Goal: Task Accomplishment & Management: Manage account settings

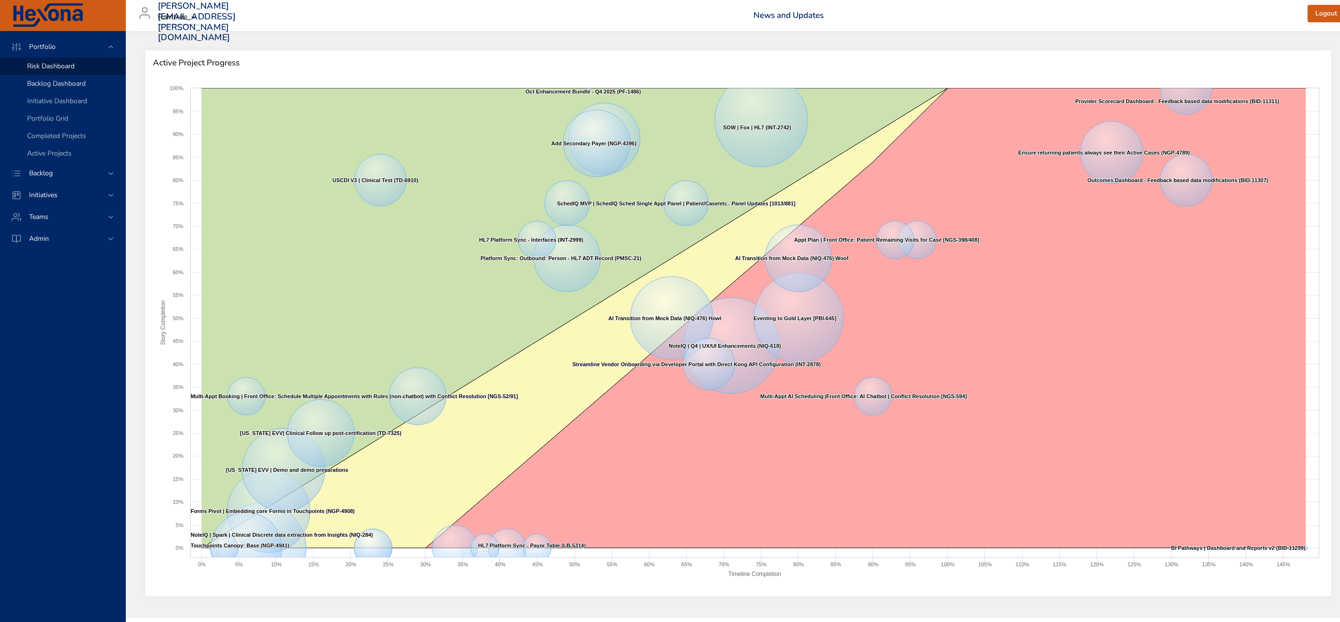
click at [49, 88] on div "Backlog Dashboard" at bounding box center [72, 84] width 91 height 10
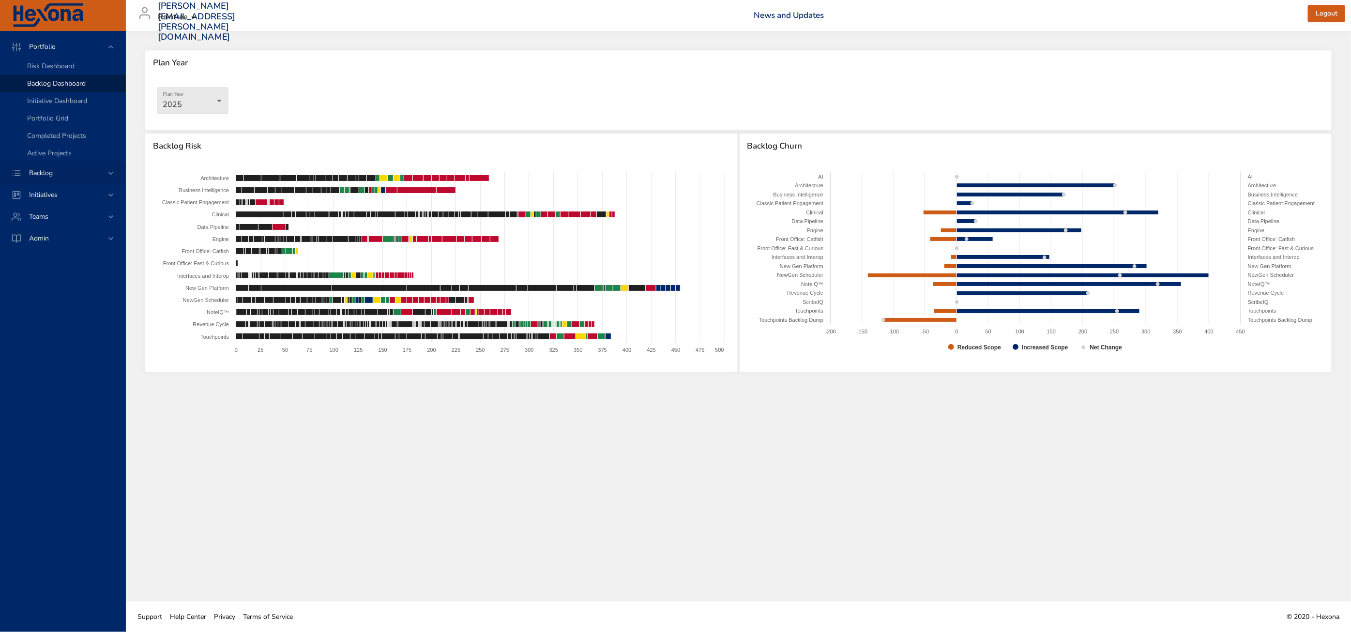
click at [50, 169] on span "Backlog" at bounding box center [40, 172] width 39 height 9
click at [65, 86] on span "Backlog Details" at bounding box center [50, 87] width 46 height 9
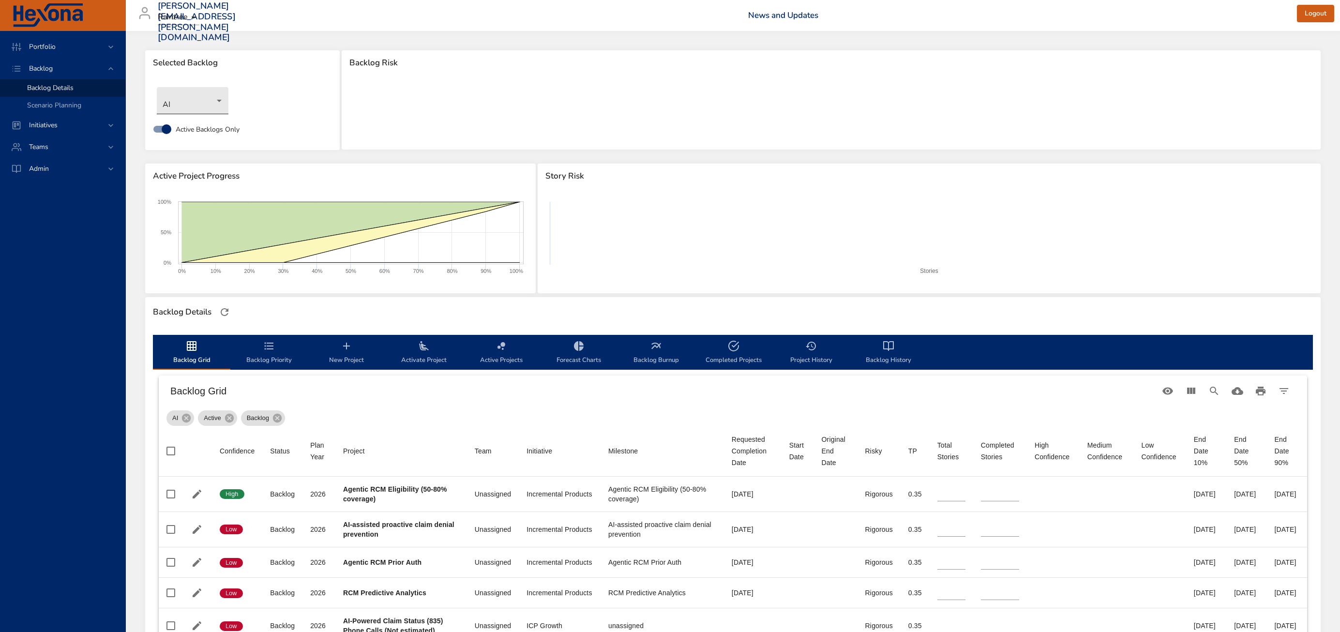
click at [212, 105] on body "Portfolio Backlog Backlog Details Scenario Planning Initiatives Teams [PERSON_N…" at bounding box center [670, 316] width 1340 height 632
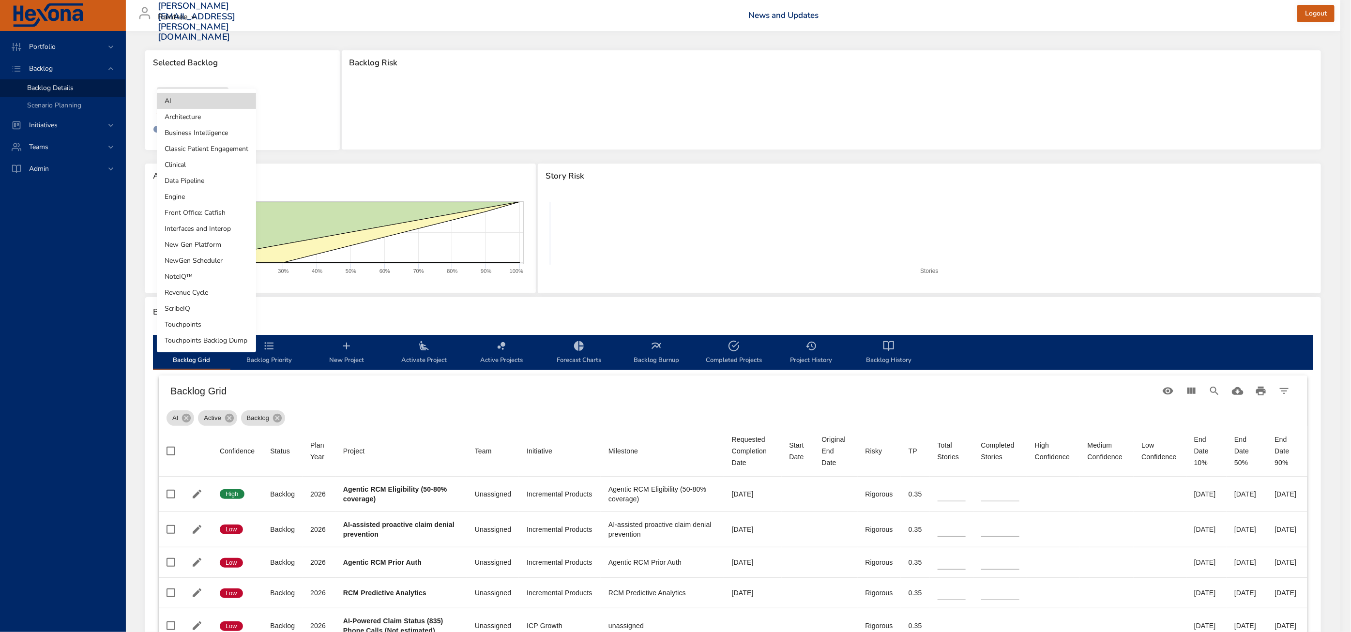
click at [212, 279] on li "NoteIQ™" at bounding box center [206, 277] width 99 height 16
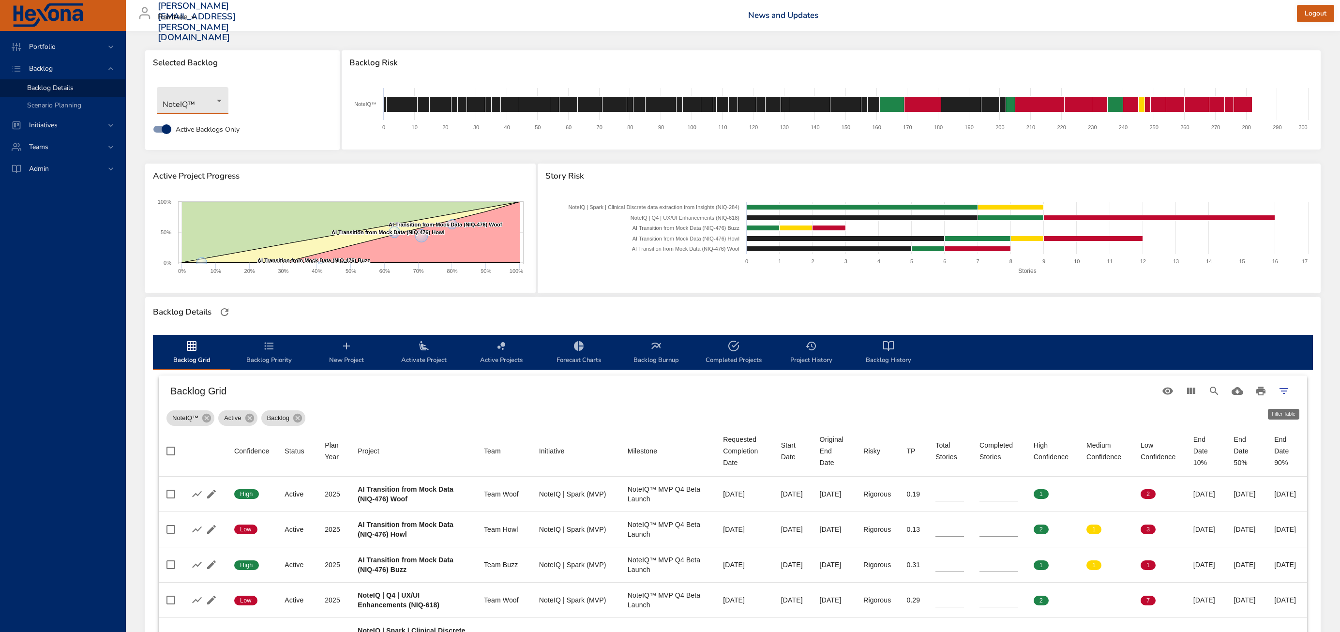
click at [784, 393] on icon "Filter Table" at bounding box center [1284, 391] width 9 height 6
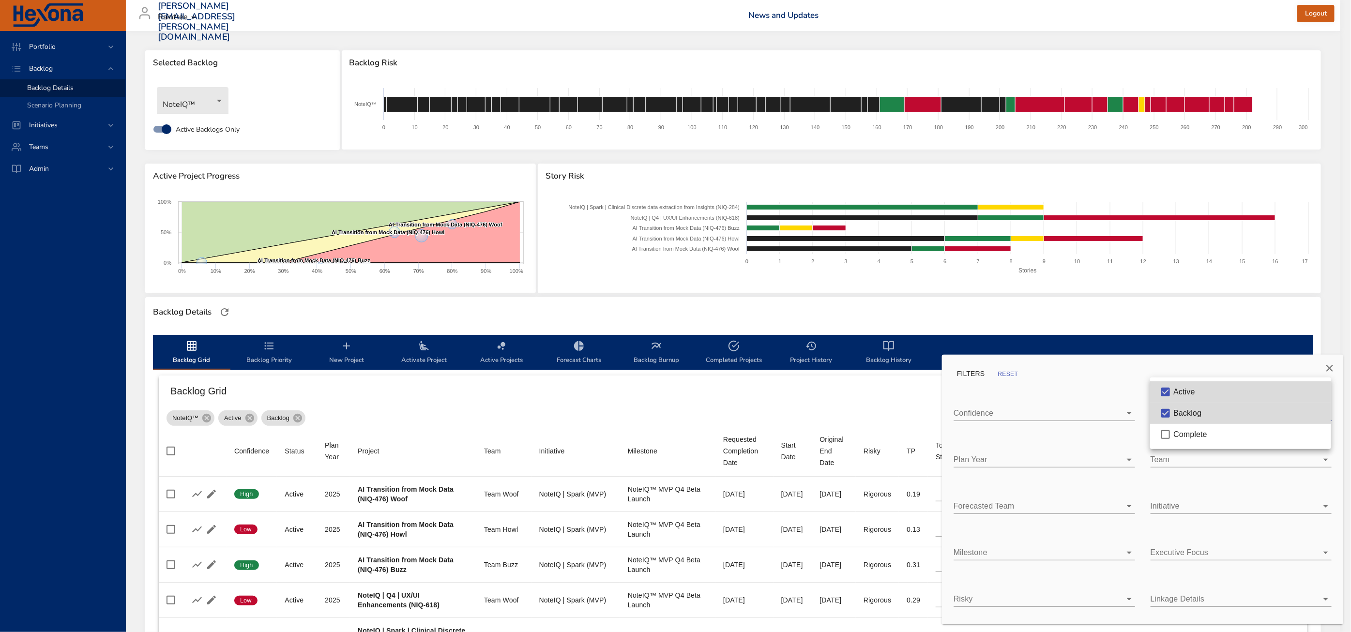
click at [784, 415] on body "Portfolio Backlog Backlog Details Scenario Planning Initiatives Teams Admin [PE…" at bounding box center [675, 316] width 1351 height 632
click at [784, 455] on div at bounding box center [675, 316] width 1351 height 632
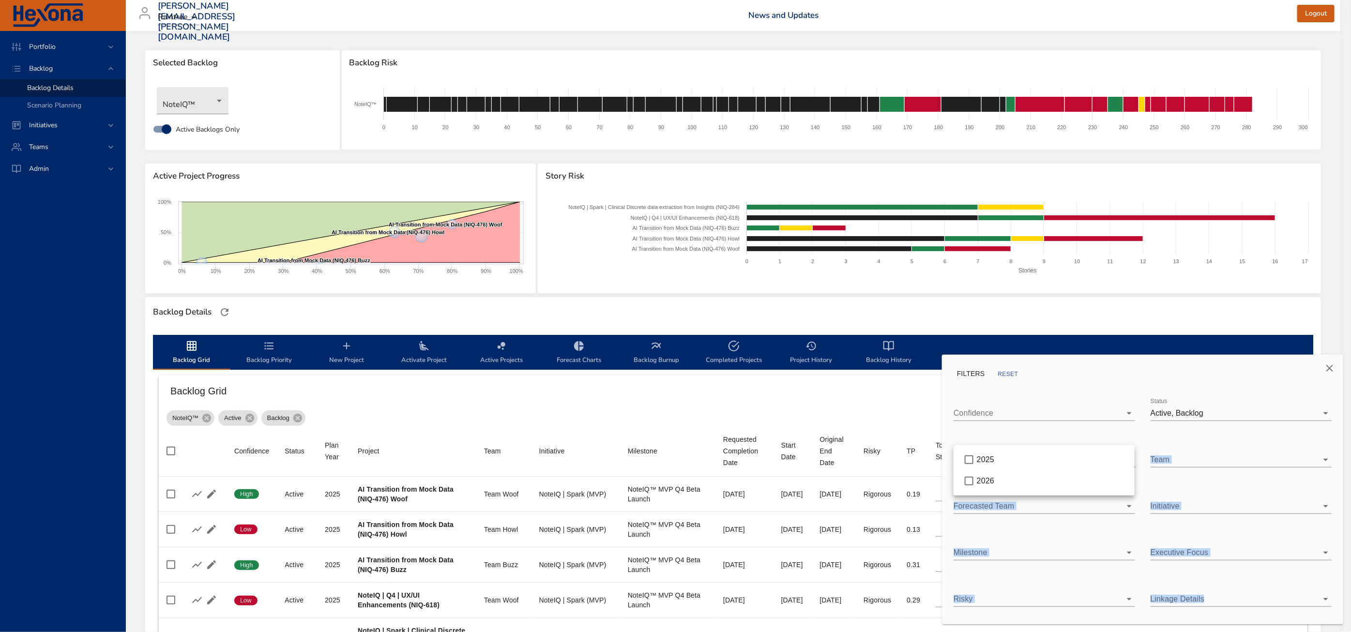
click at [784, 466] on body "Portfolio Backlog Backlog Details Scenario Planning Initiatives Teams Admin [PE…" at bounding box center [675, 316] width 1351 height 632
click at [784, 483] on div "2026" at bounding box center [1052, 481] width 150 height 12
type input "*"
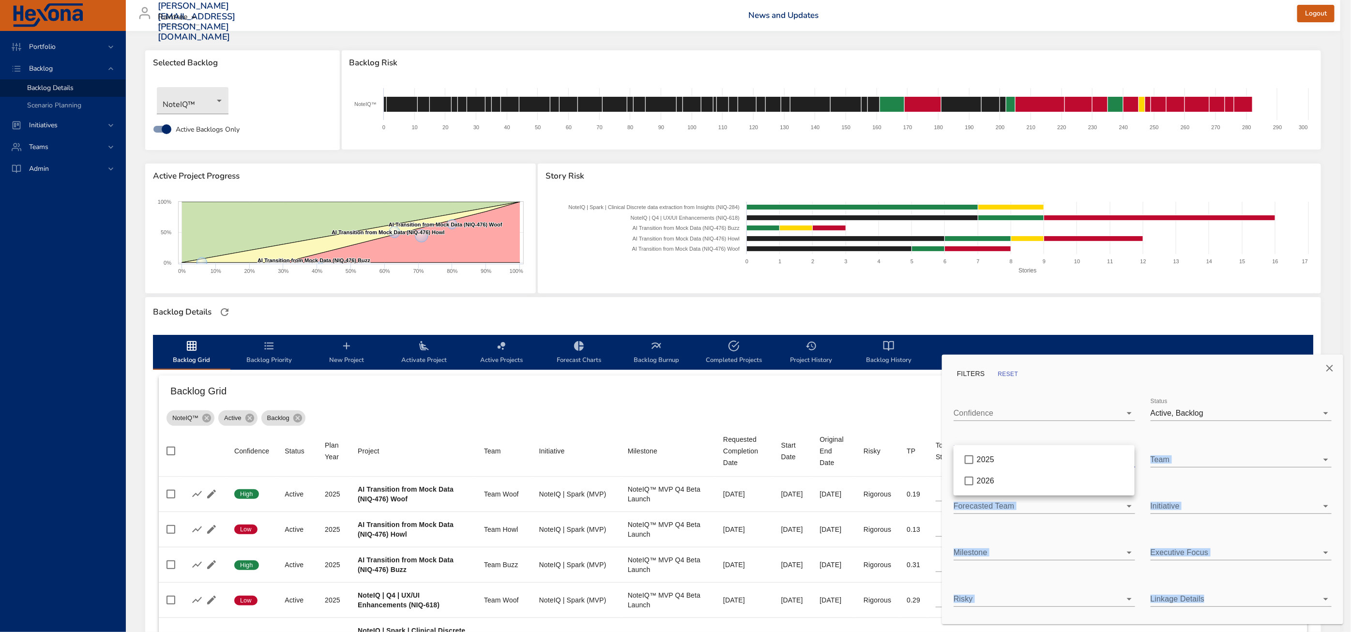
type input "*"
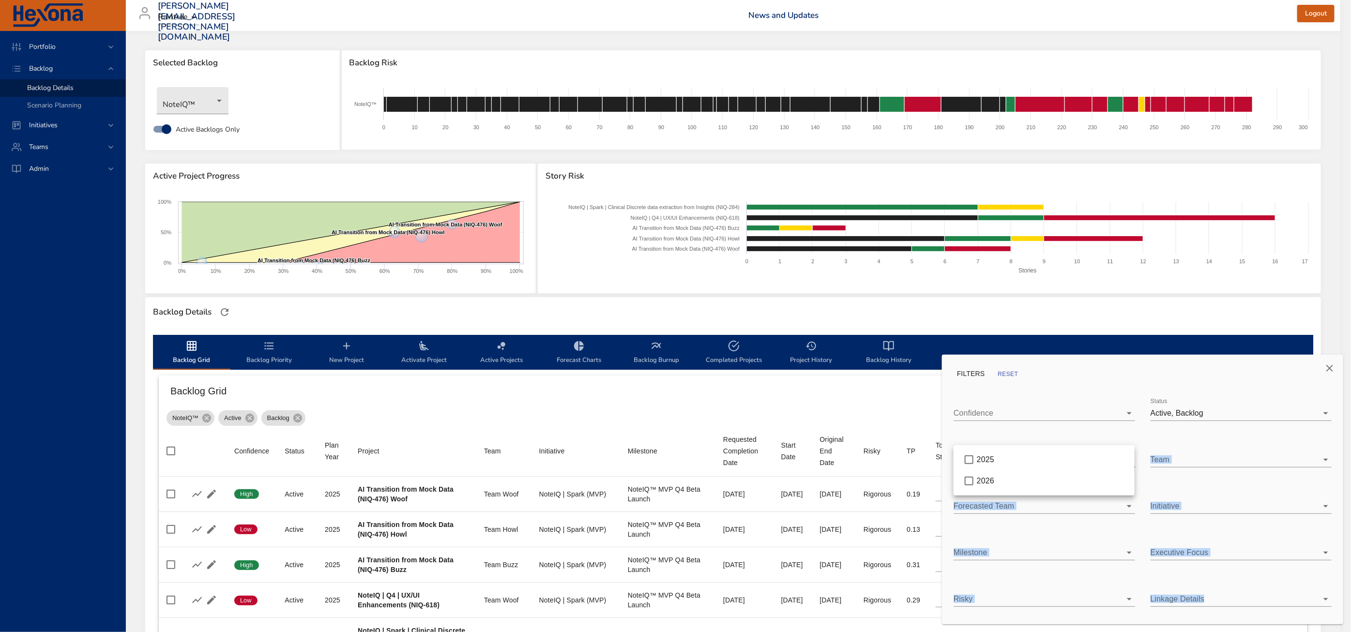
type input "*"
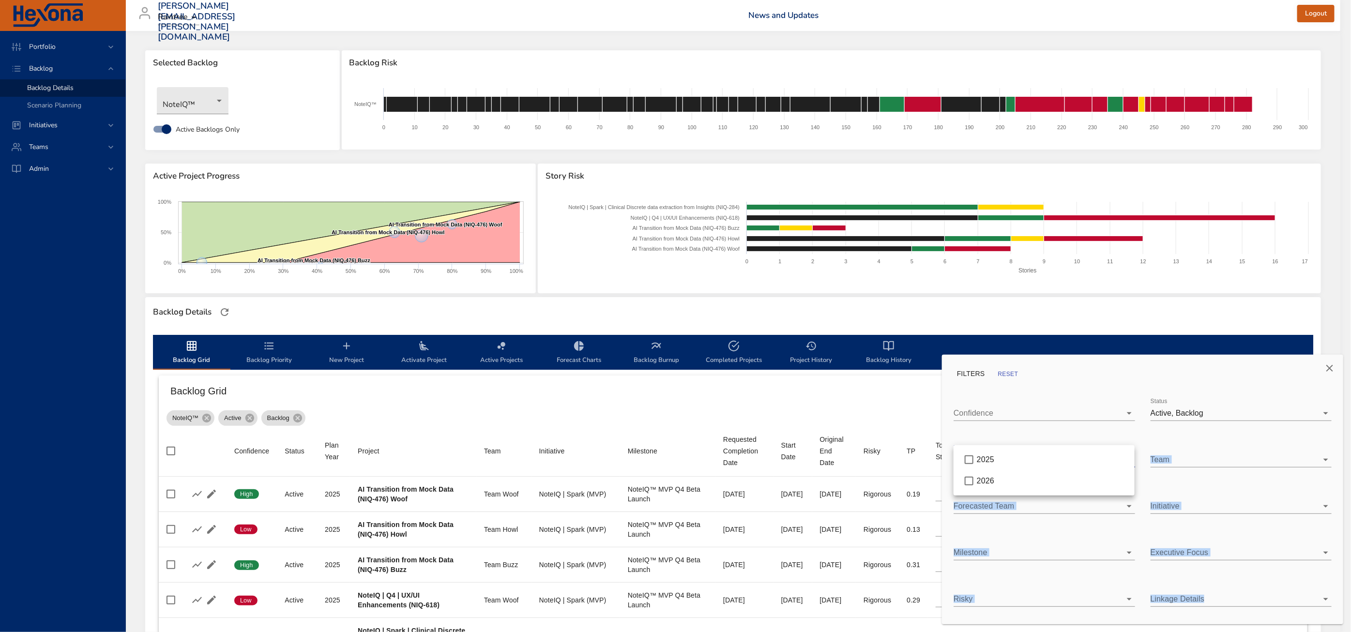
type input "*"
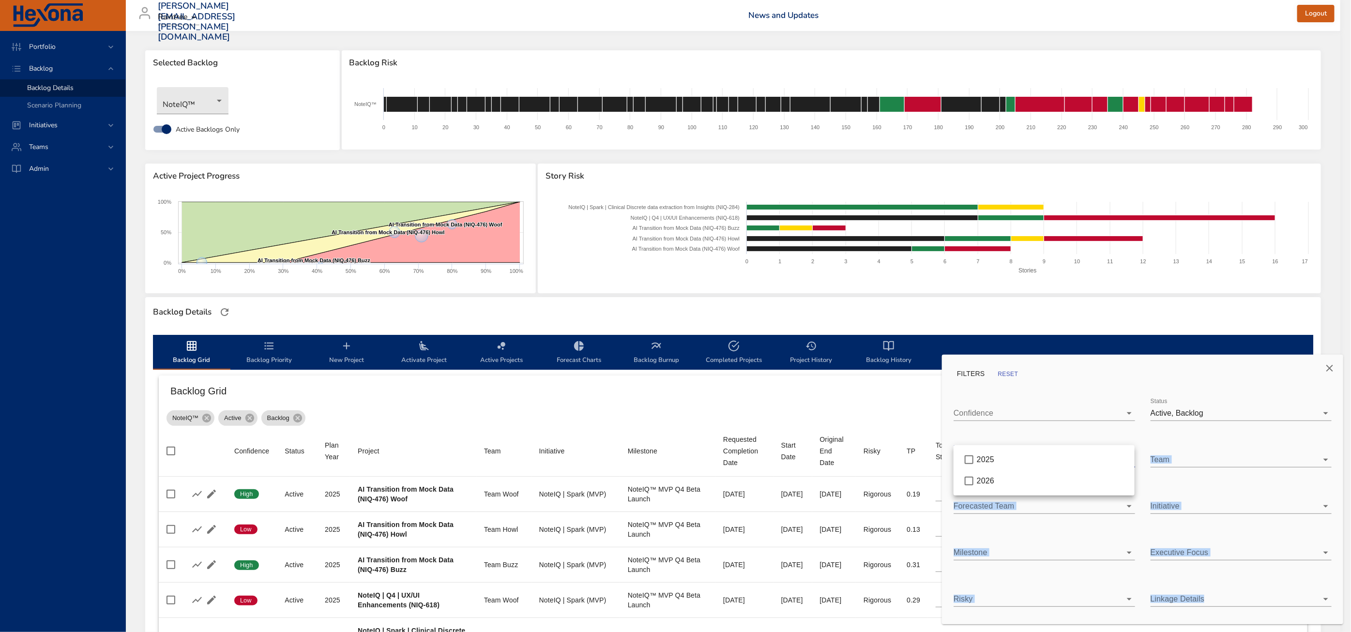
type input "*"
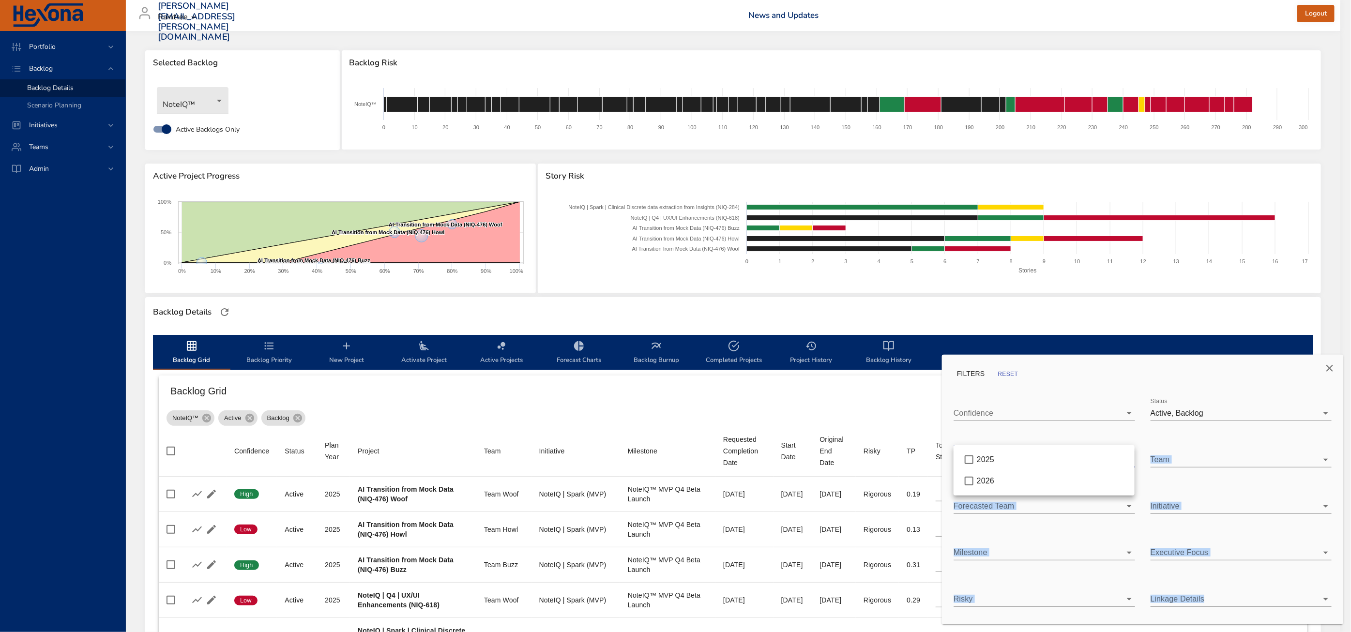
type input "*"
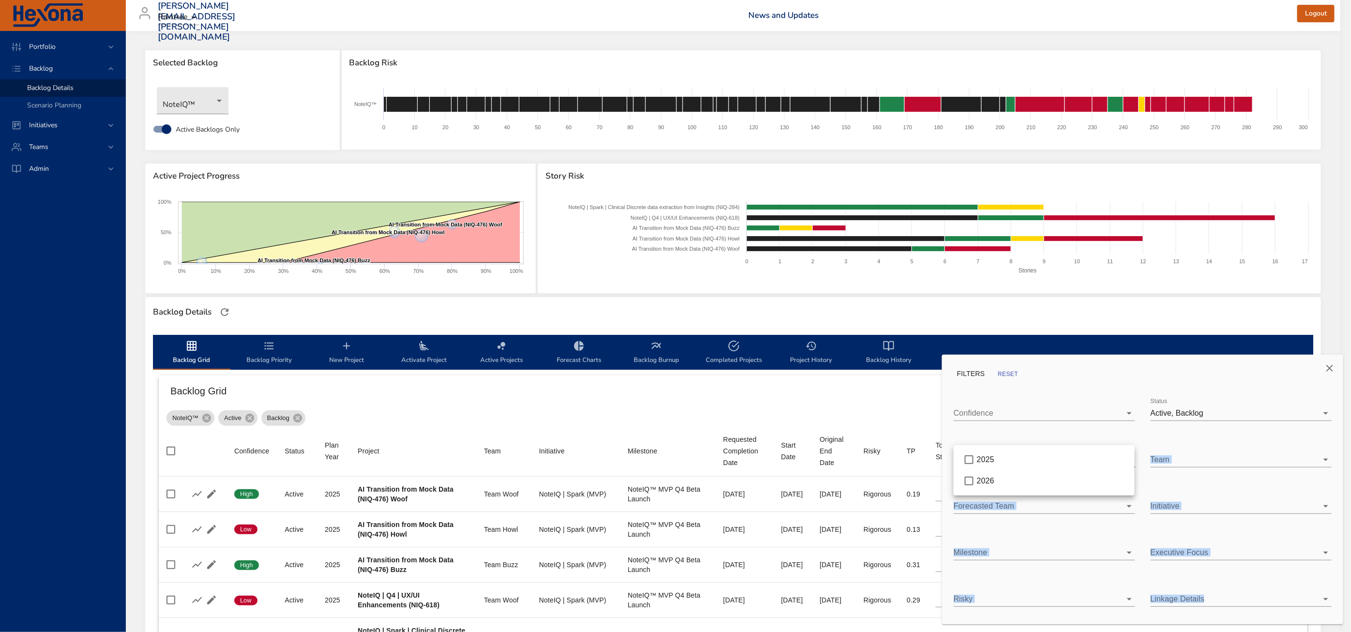
type input "*"
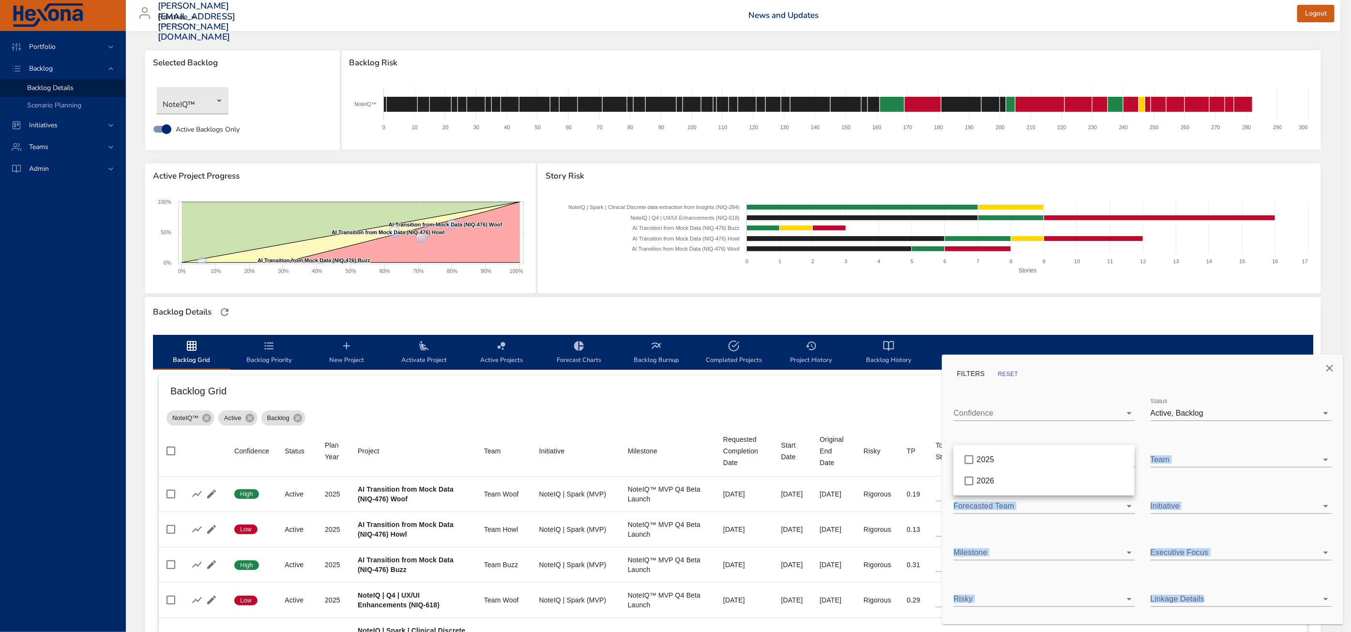
type input "*"
type input "**"
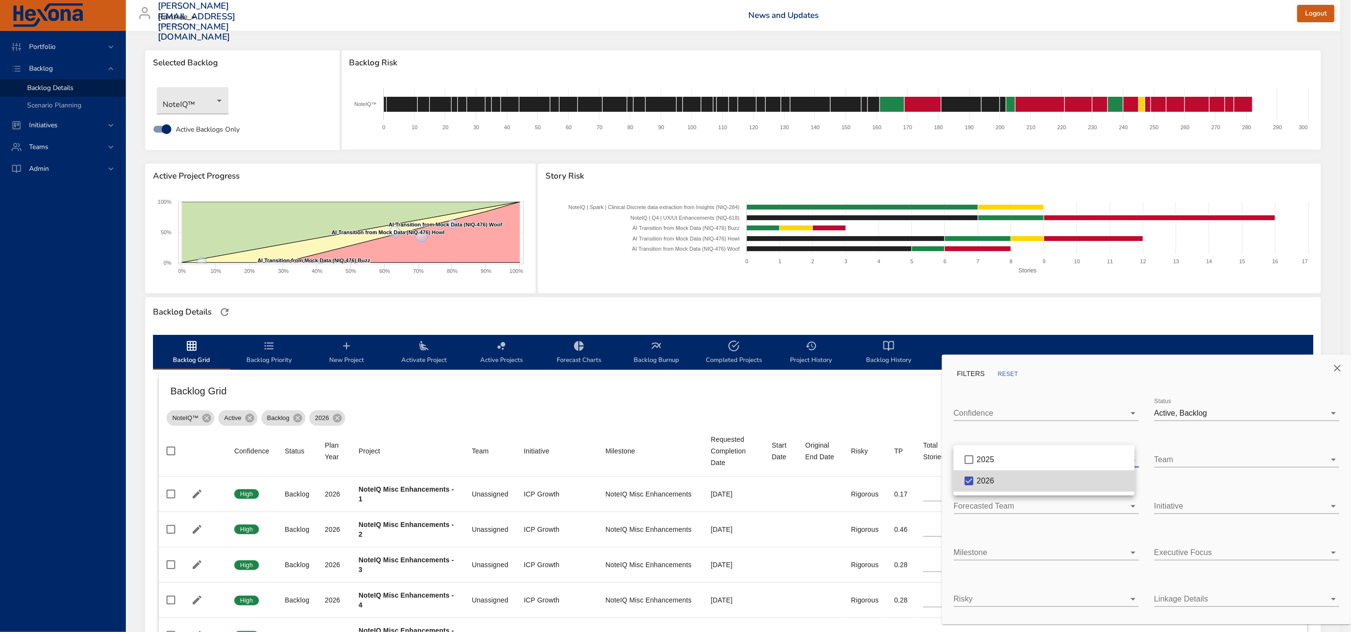
click at [784, 396] on div at bounding box center [675, 316] width 1351 height 632
click at [784, 363] on icon "Close" at bounding box center [1338, 369] width 12 height 12
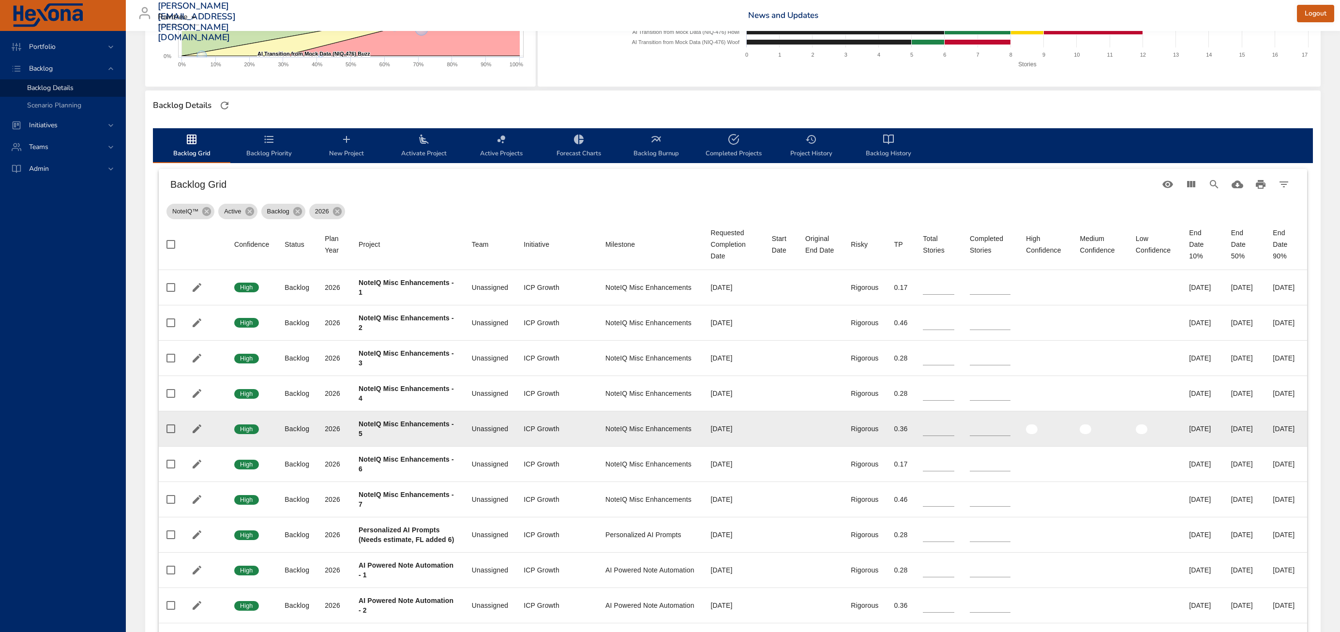
scroll to position [210, 0]
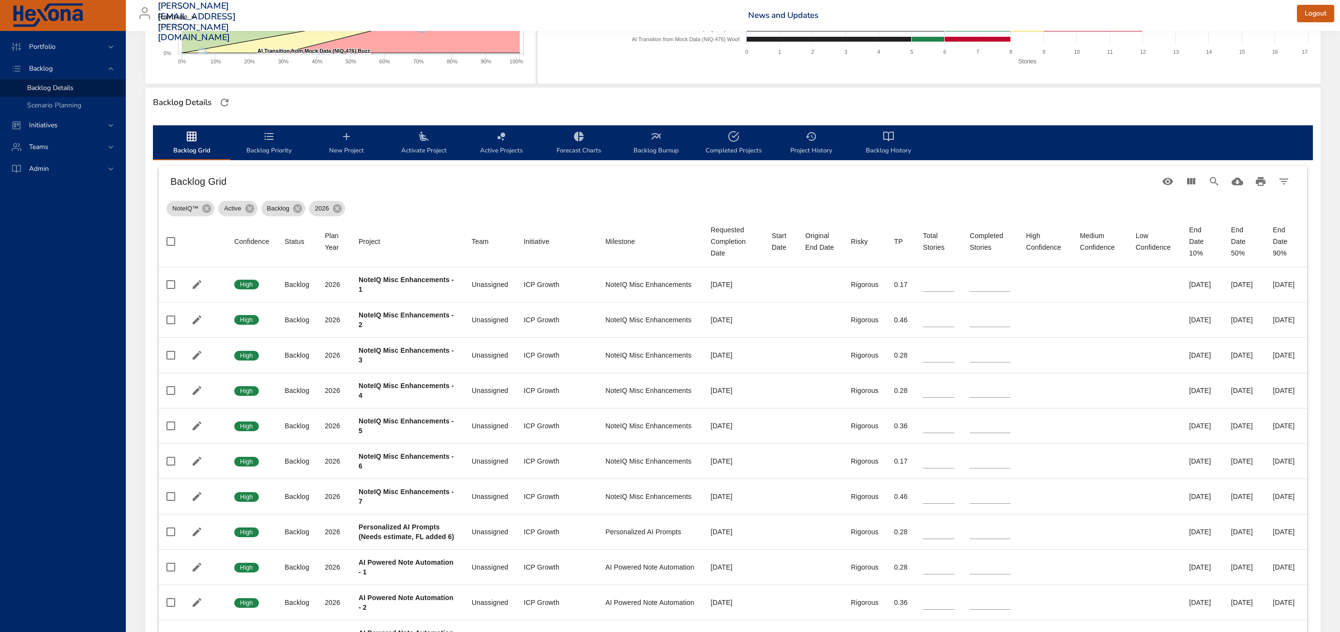
click at [267, 152] on span "Backlog Priority" at bounding box center [269, 144] width 66 height 26
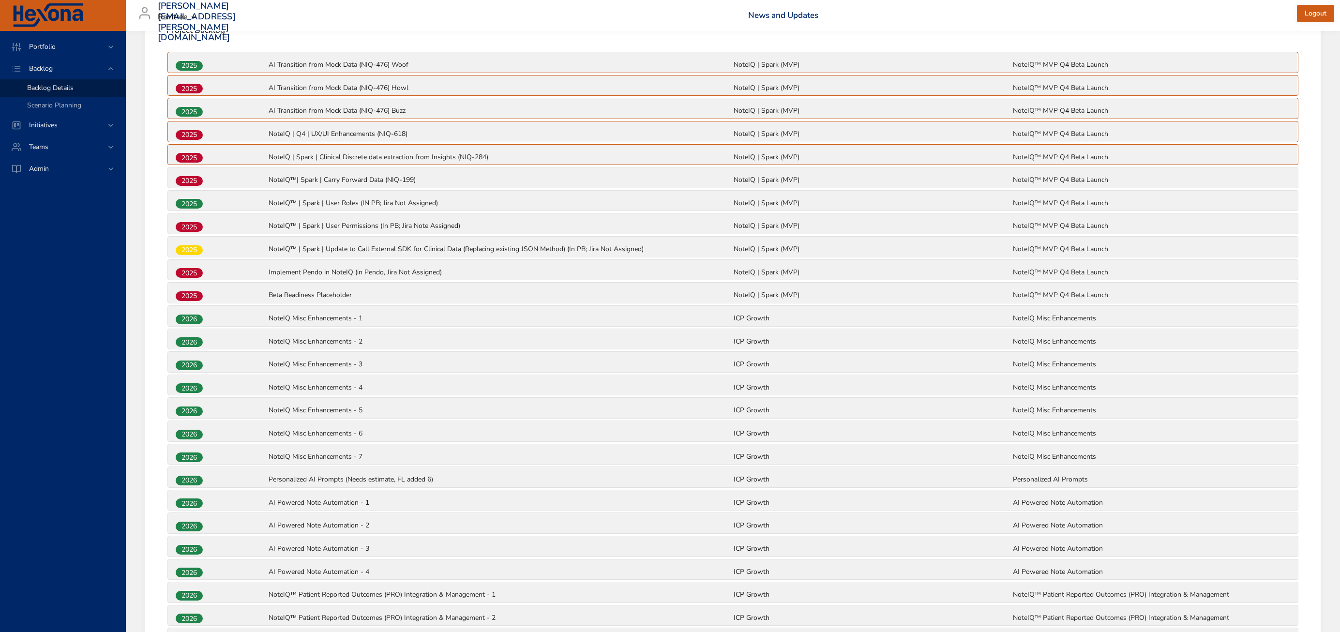
scroll to position [369, 0]
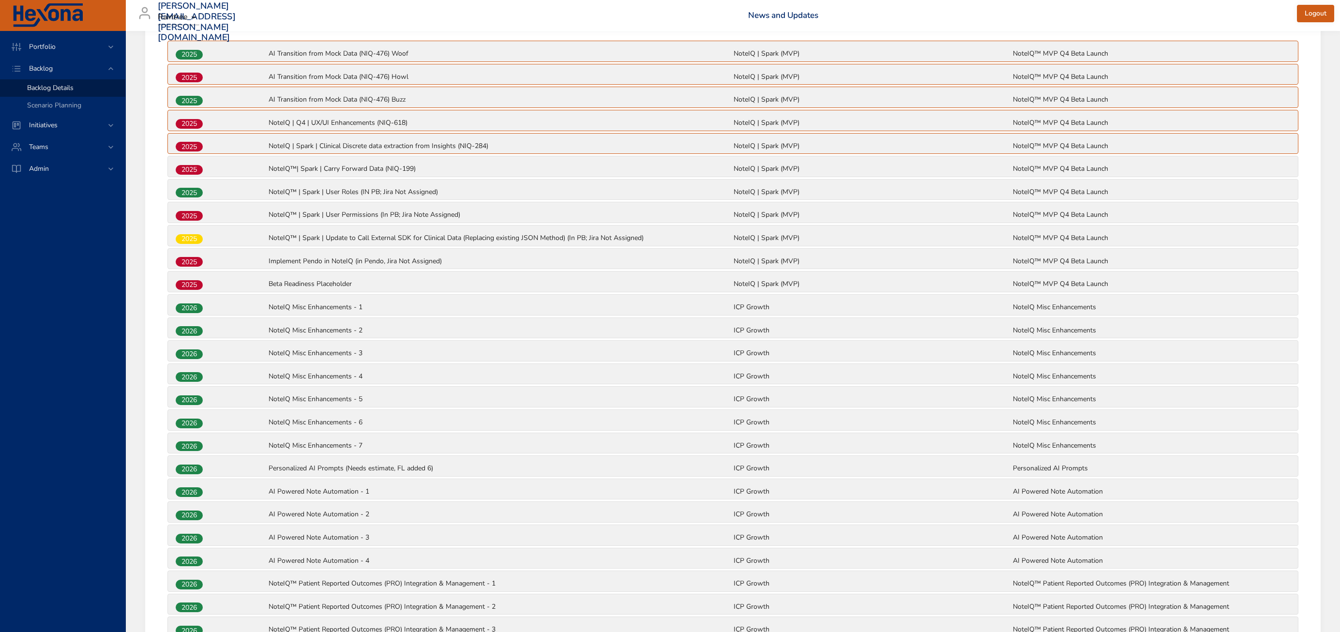
click at [189, 471] on span "2026" at bounding box center [189, 469] width 27 height 10
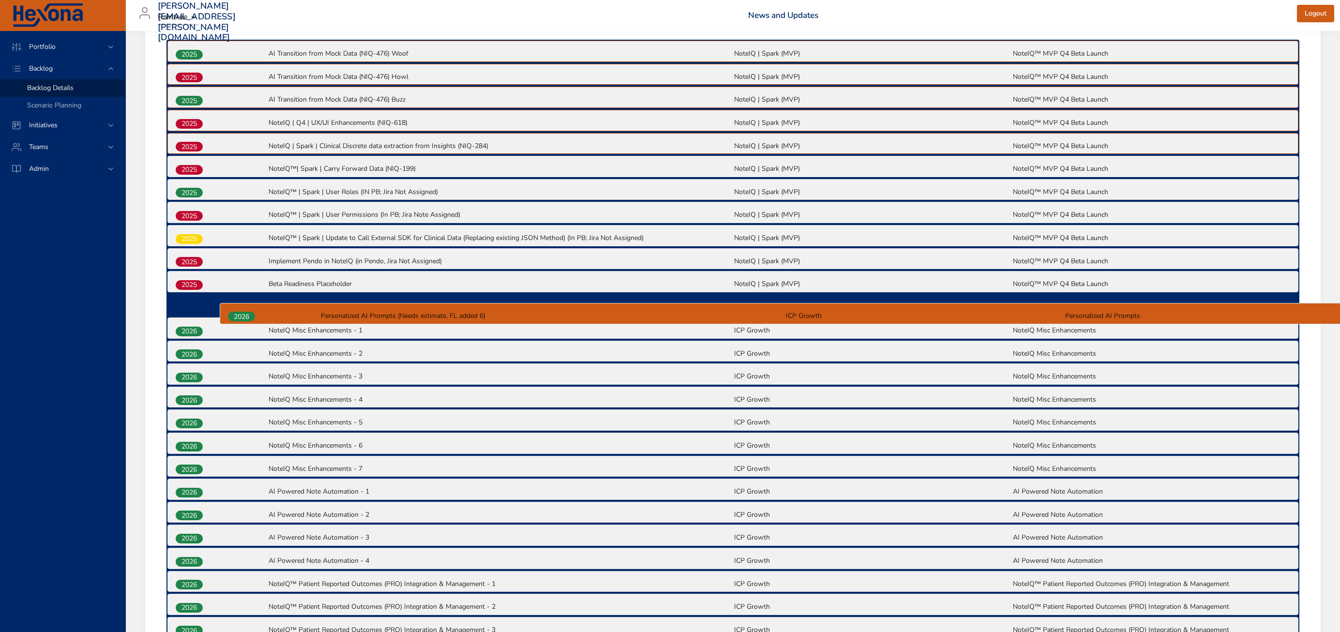
drag, startPoint x: 189, startPoint y: 472, endPoint x: 241, endPoint y: 315, distance: 165.3
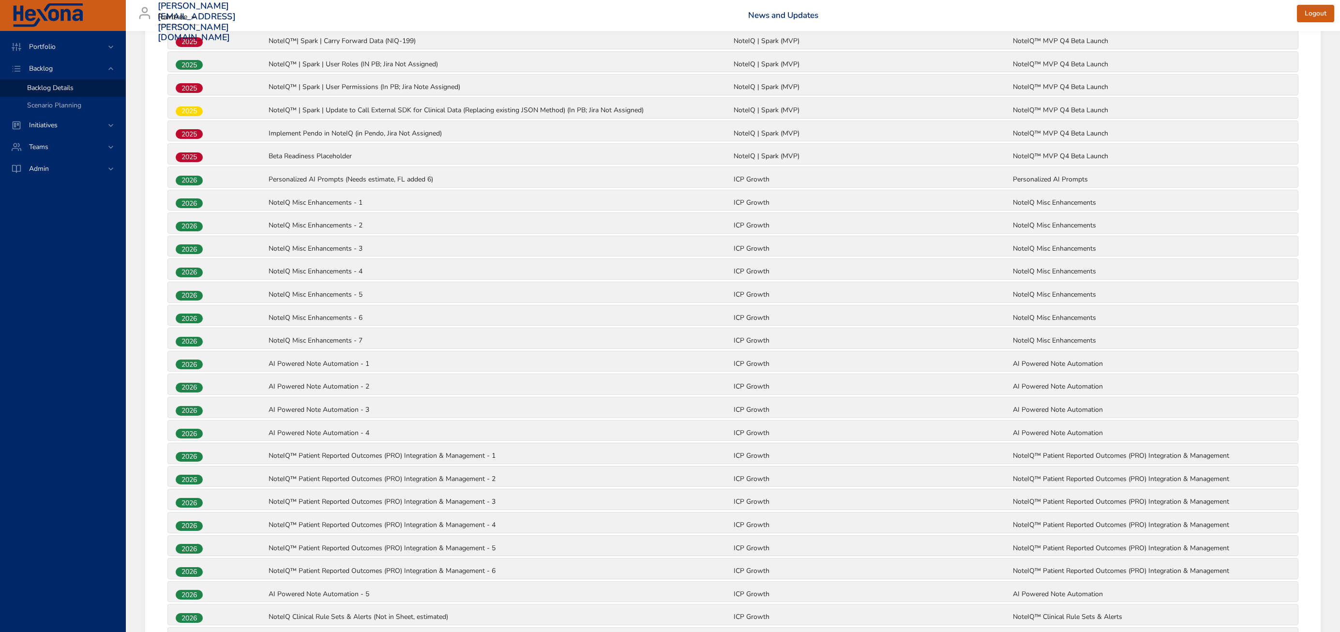
scroll to position [0, 0]
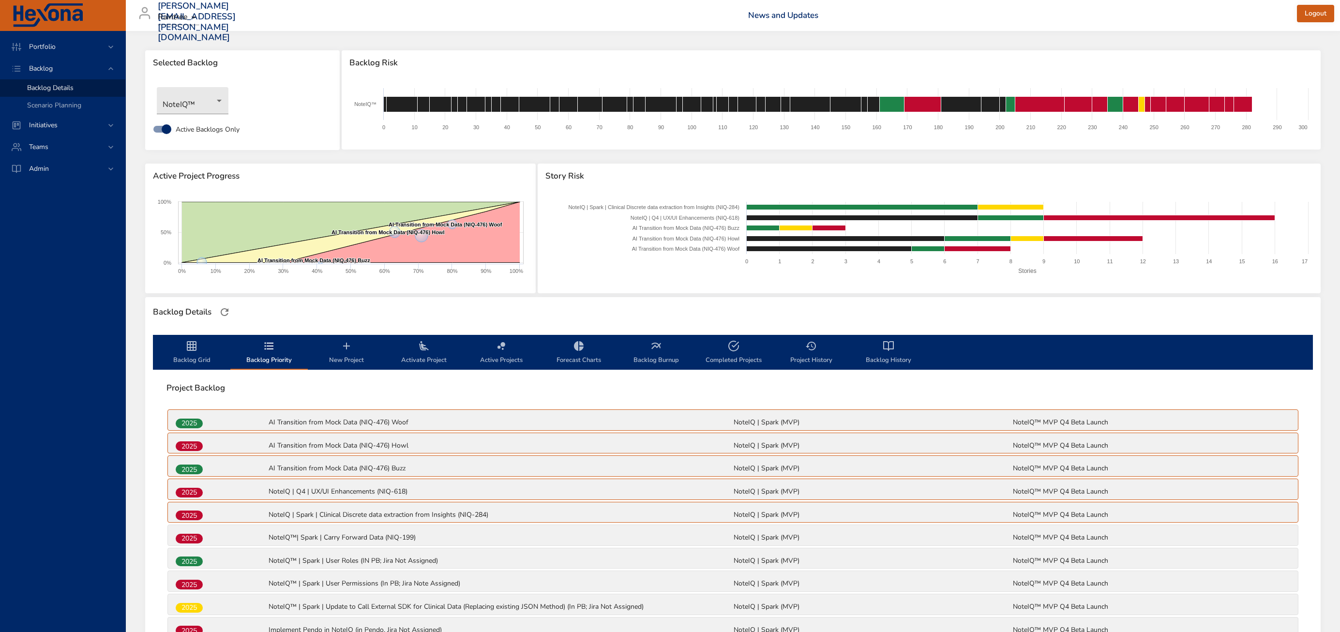
click at [184, 358] on span "Backlog Grid" at bounding box center [192, 353] width 66 height 26
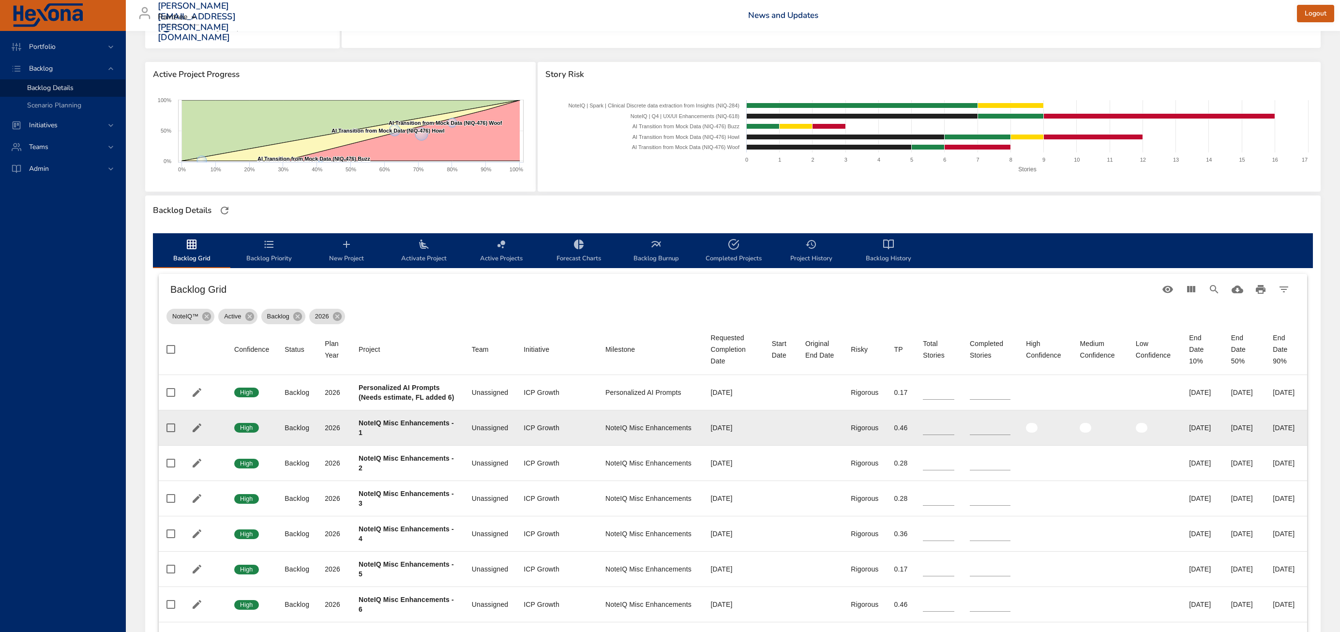
scroll to position [112, 0]
